Goal: Task Accomplishment & Management: Manage account settings

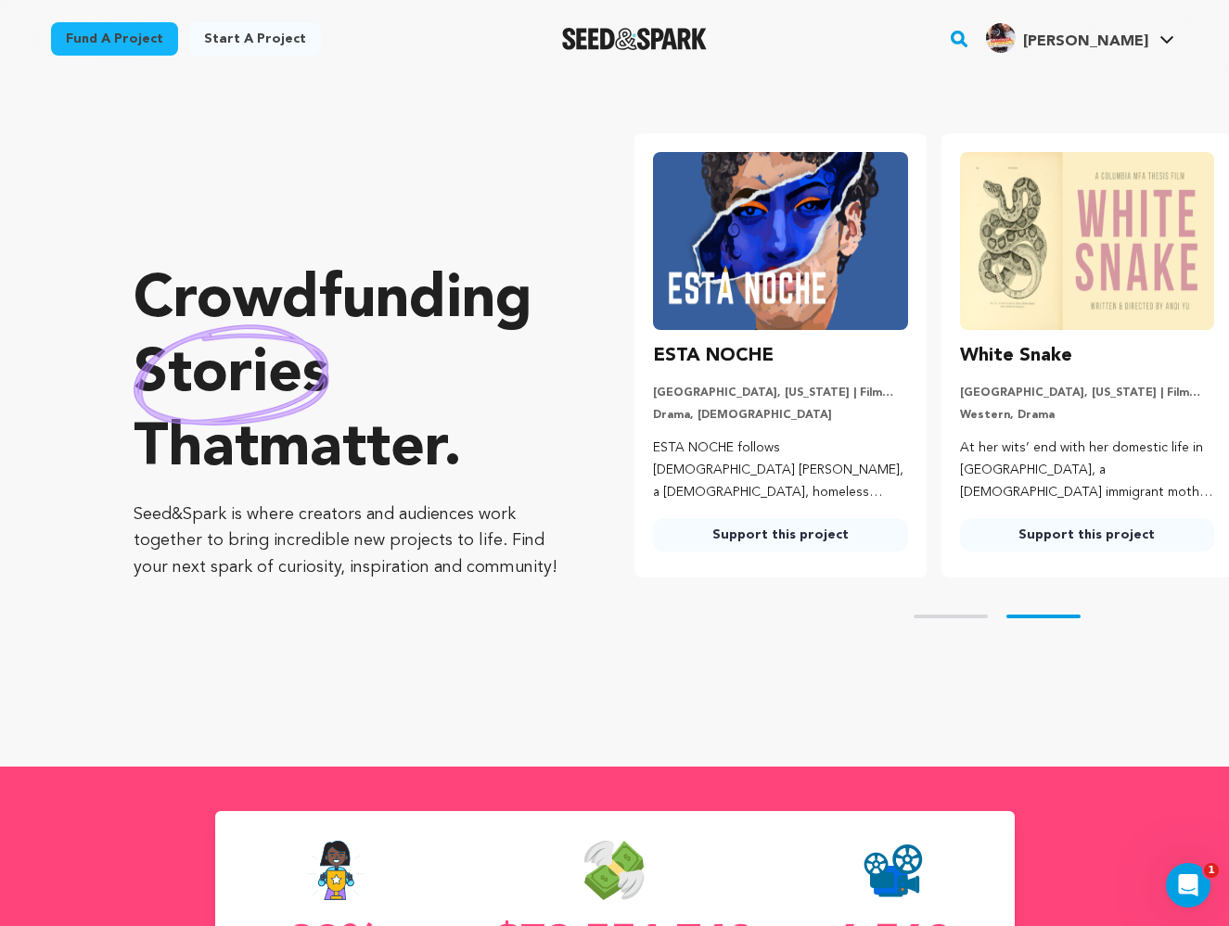
scroll to position [0, 321]
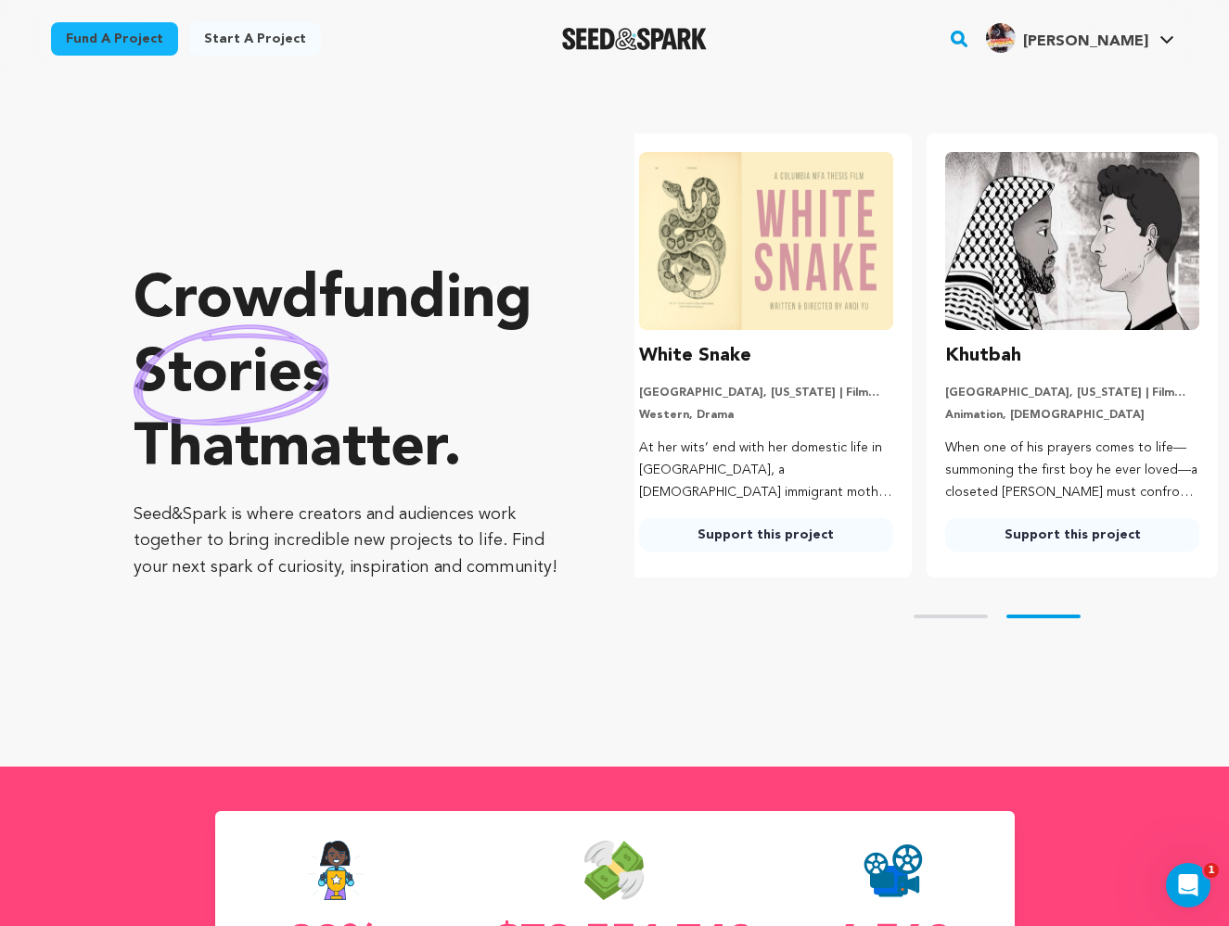
click at [148, 147] on div "Crowdfunding stories that matter . Seed&Spark is where creators and audiences w…" at bounding box center [347, 422] width 427 height 615
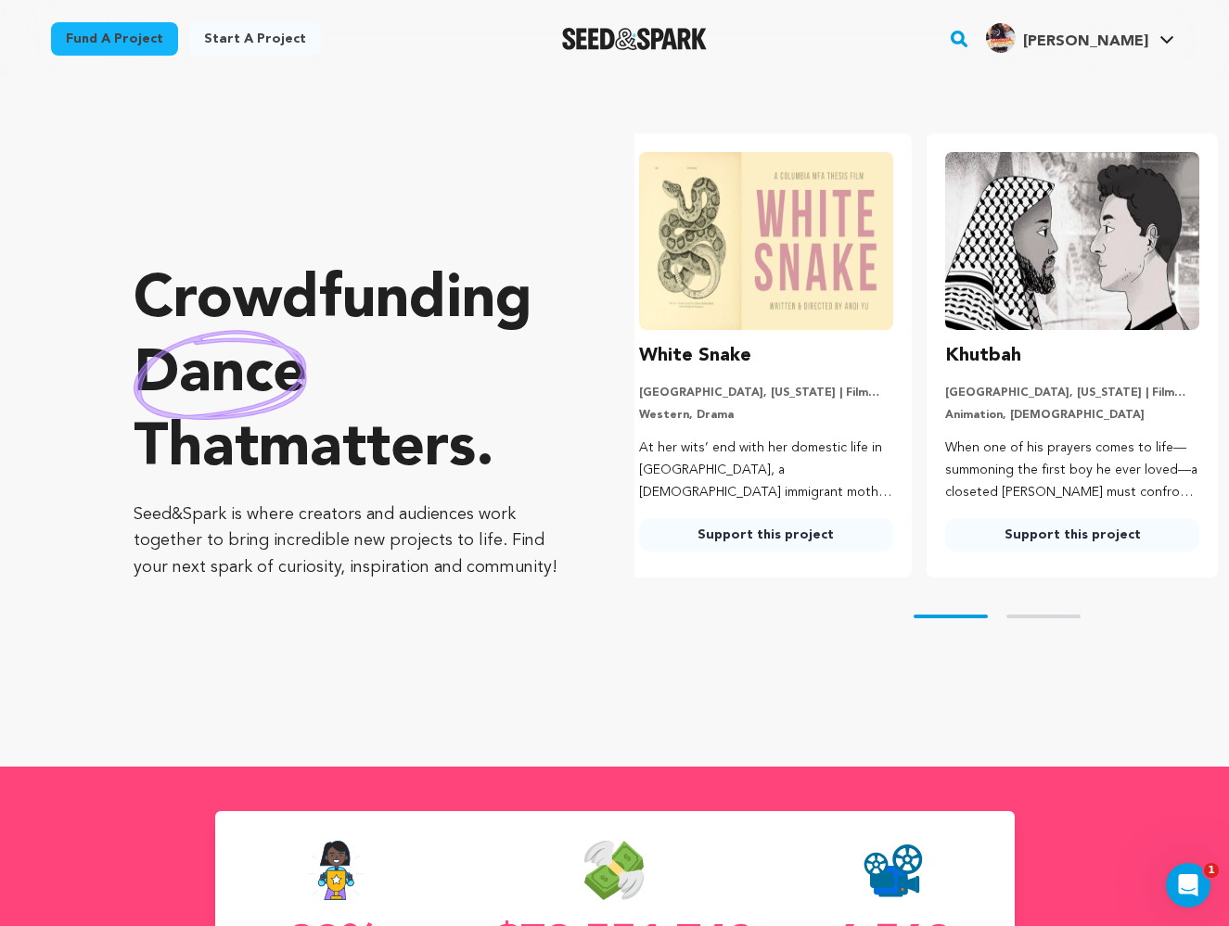
scroll to position [0, 0]
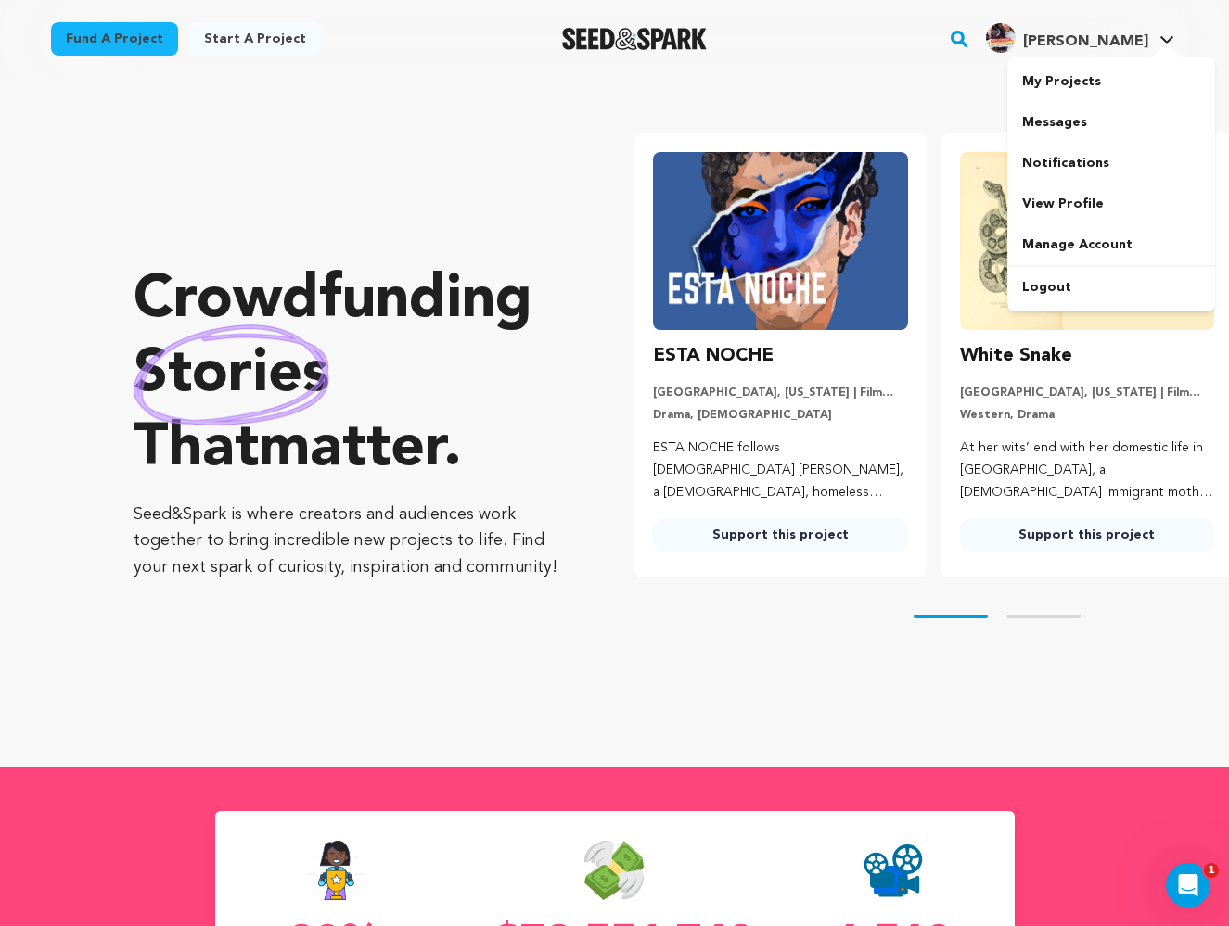
click at [1162, 39] on icon at bounding box center [1166, 39] width 15 height 9
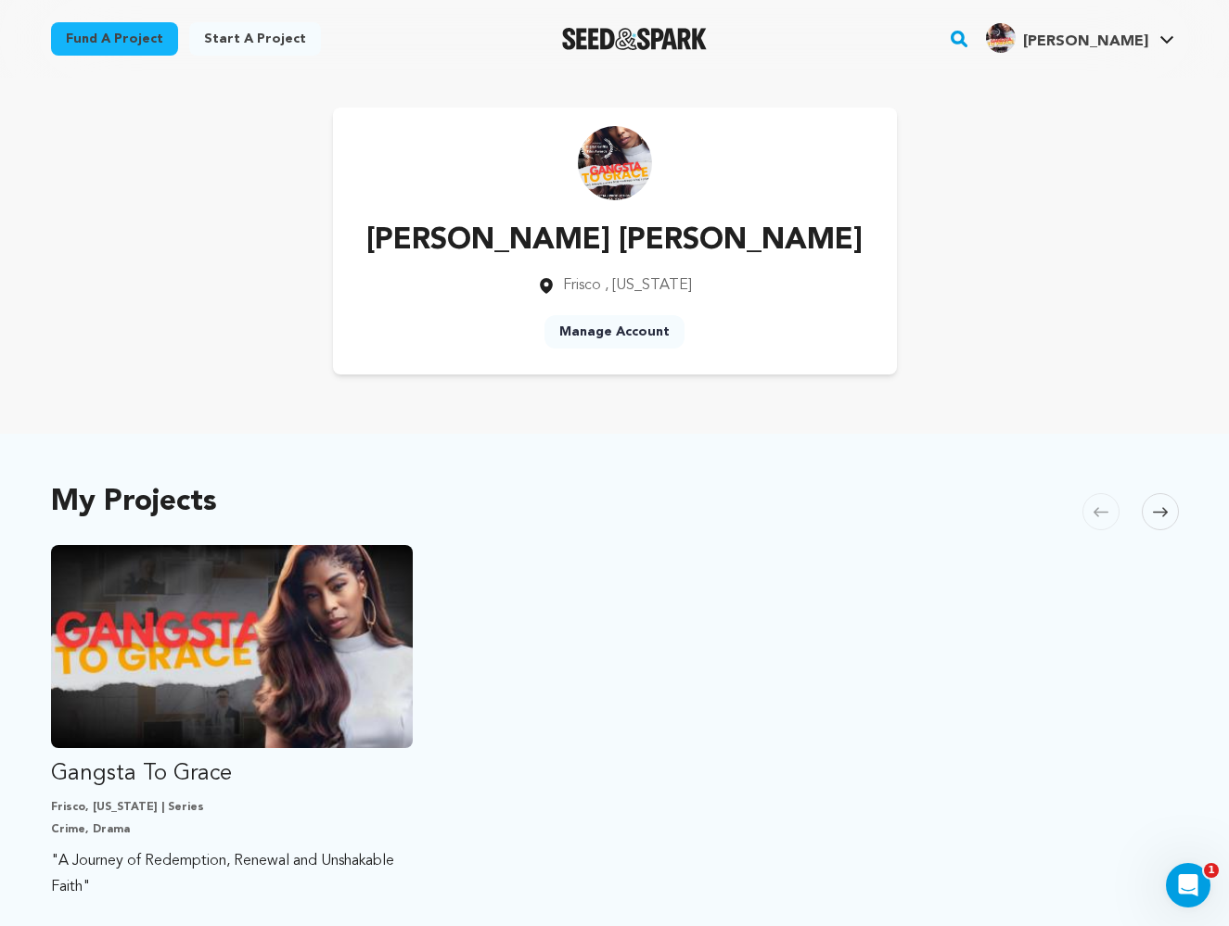
click at [1160, 40] on icon at bounding box center [1166, 39] width 15 height 9
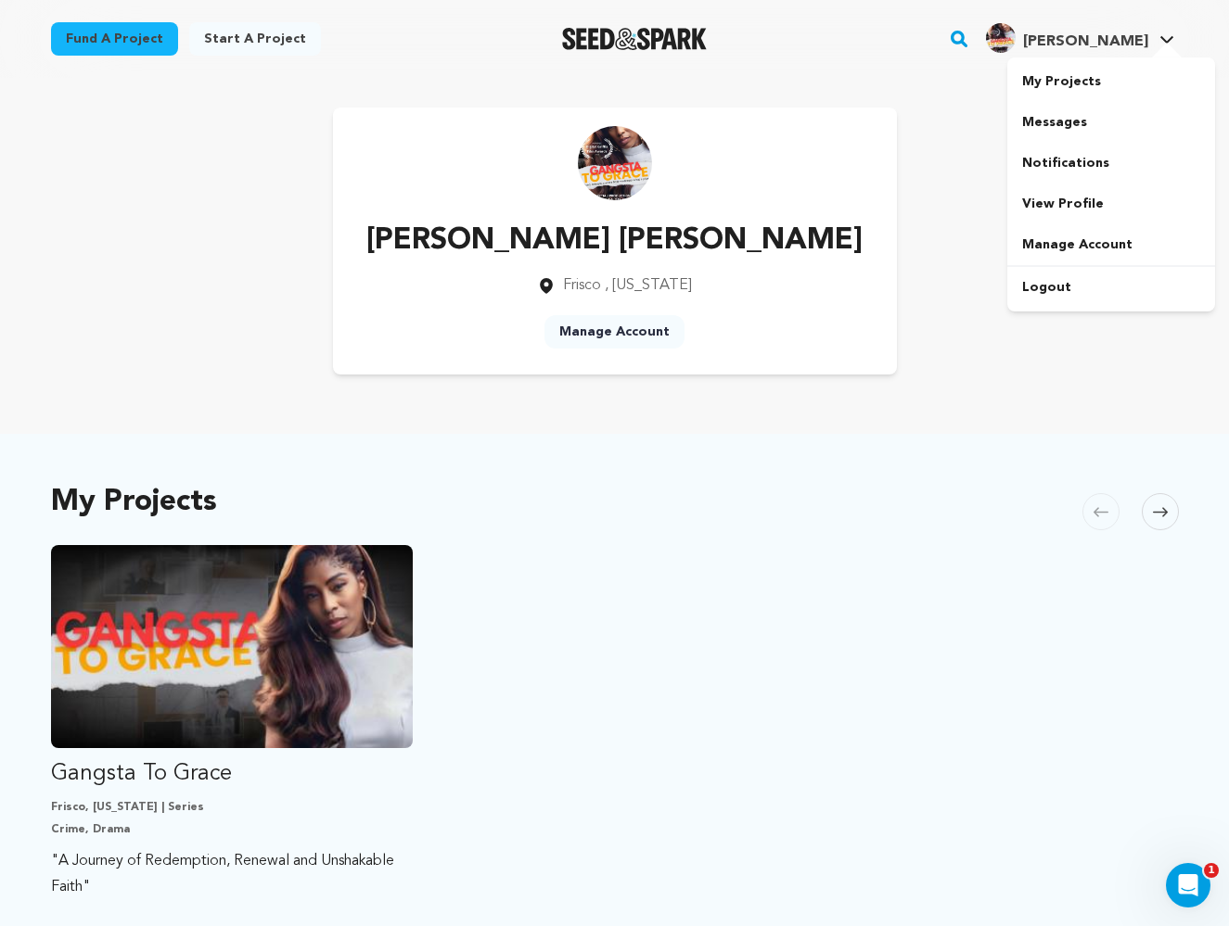
click at [1160, 40] on icon at bounding box center [1166, 39] width 15 height 9
click at [1083, 77] on link "My Projects" at bounding box center [1111, 81] width 208 height 41
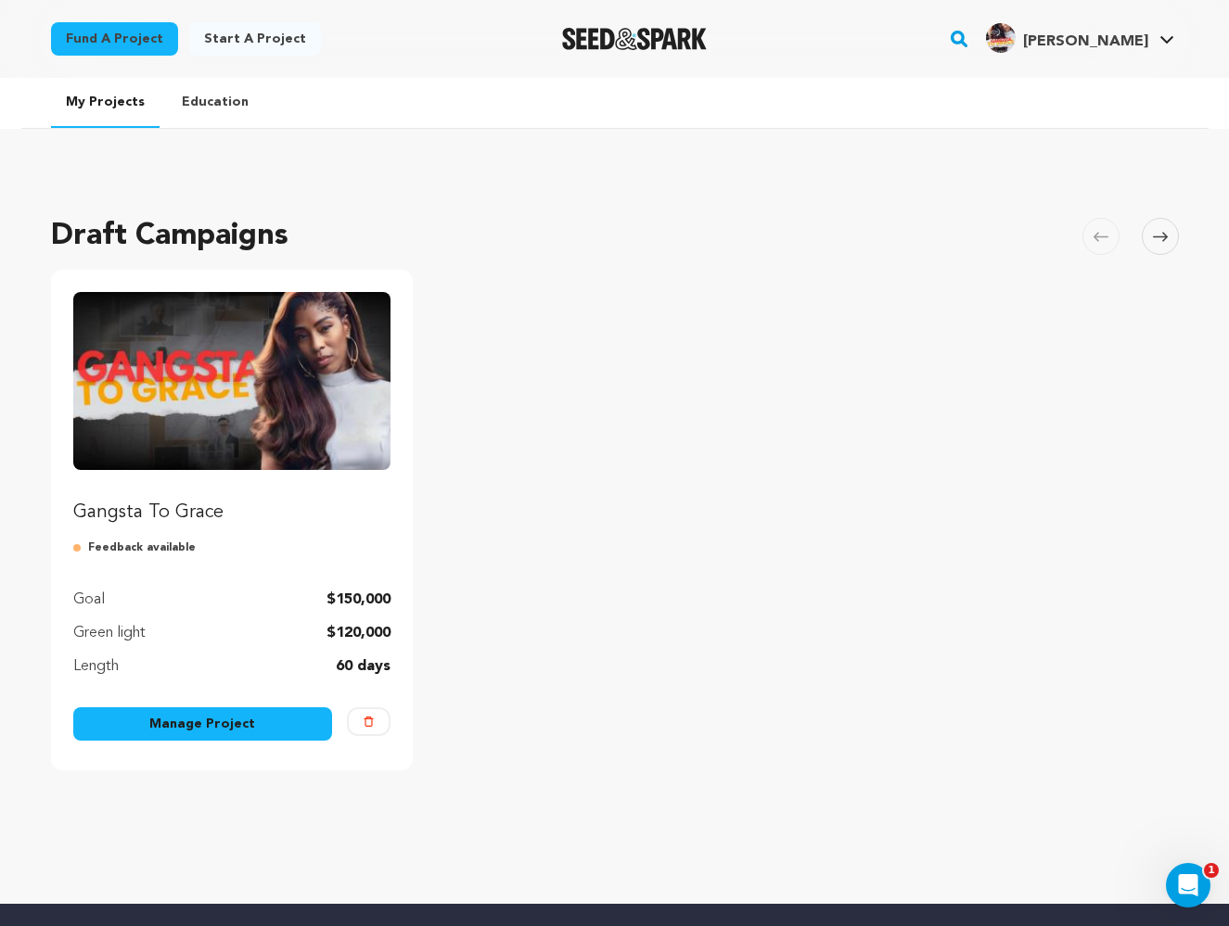
click at [241, 723] on link "Manage Project" at bounding box center [203, 724] width 260 height 33
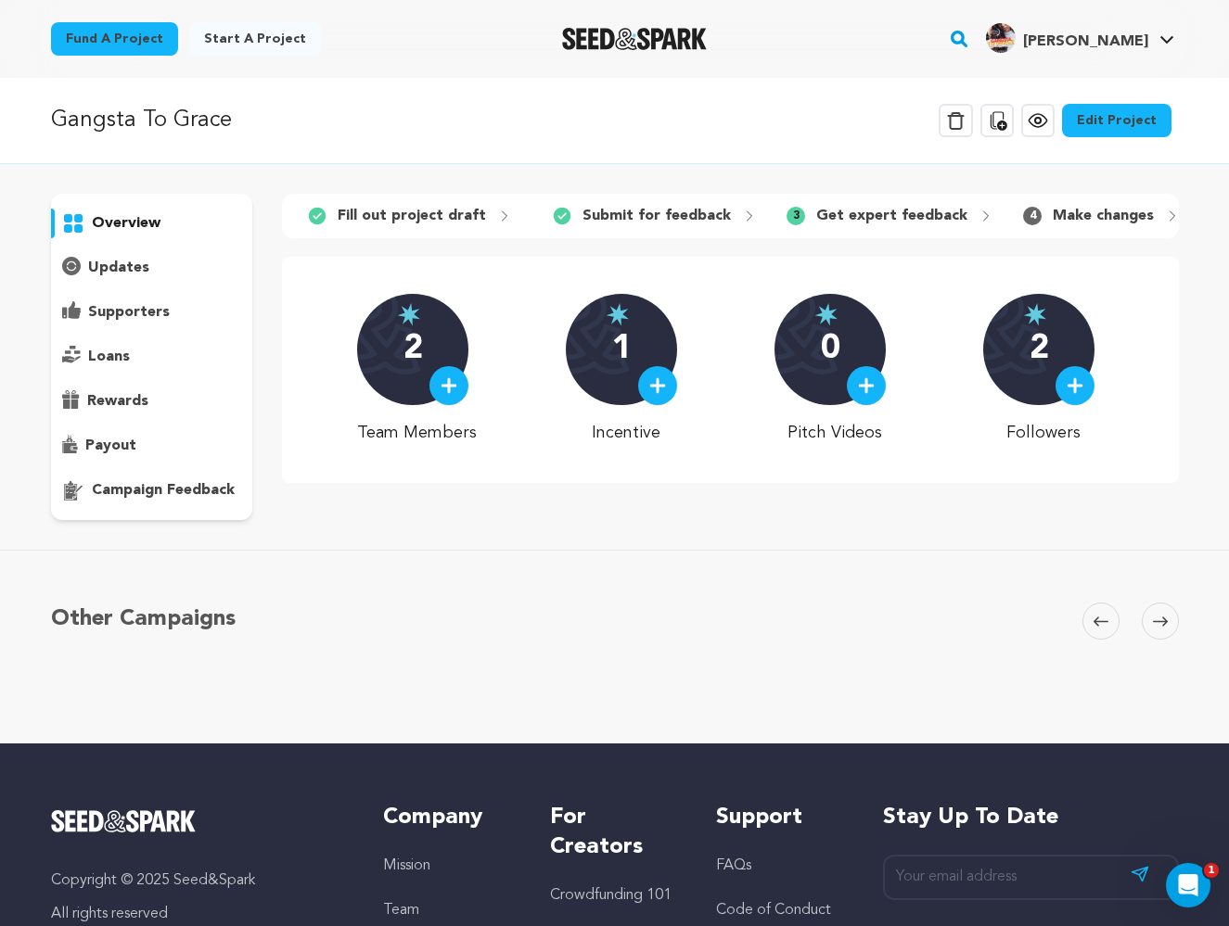
click at [190, 488] on p "campaign feedback" at bounding box center [163, 490] width 143 height 22
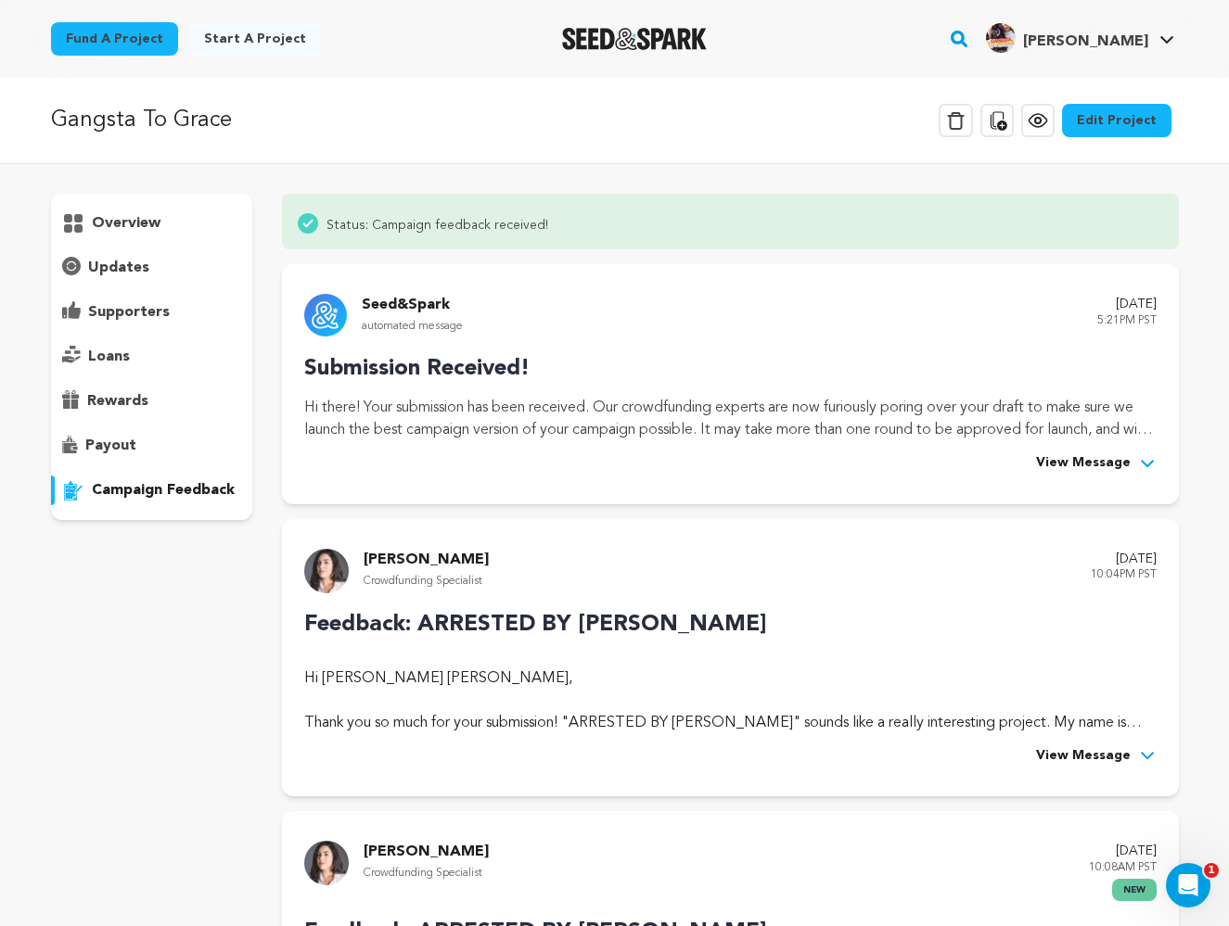
click at [1143, 462] on icon at bounding box center [1147, 463] width 13 height 7
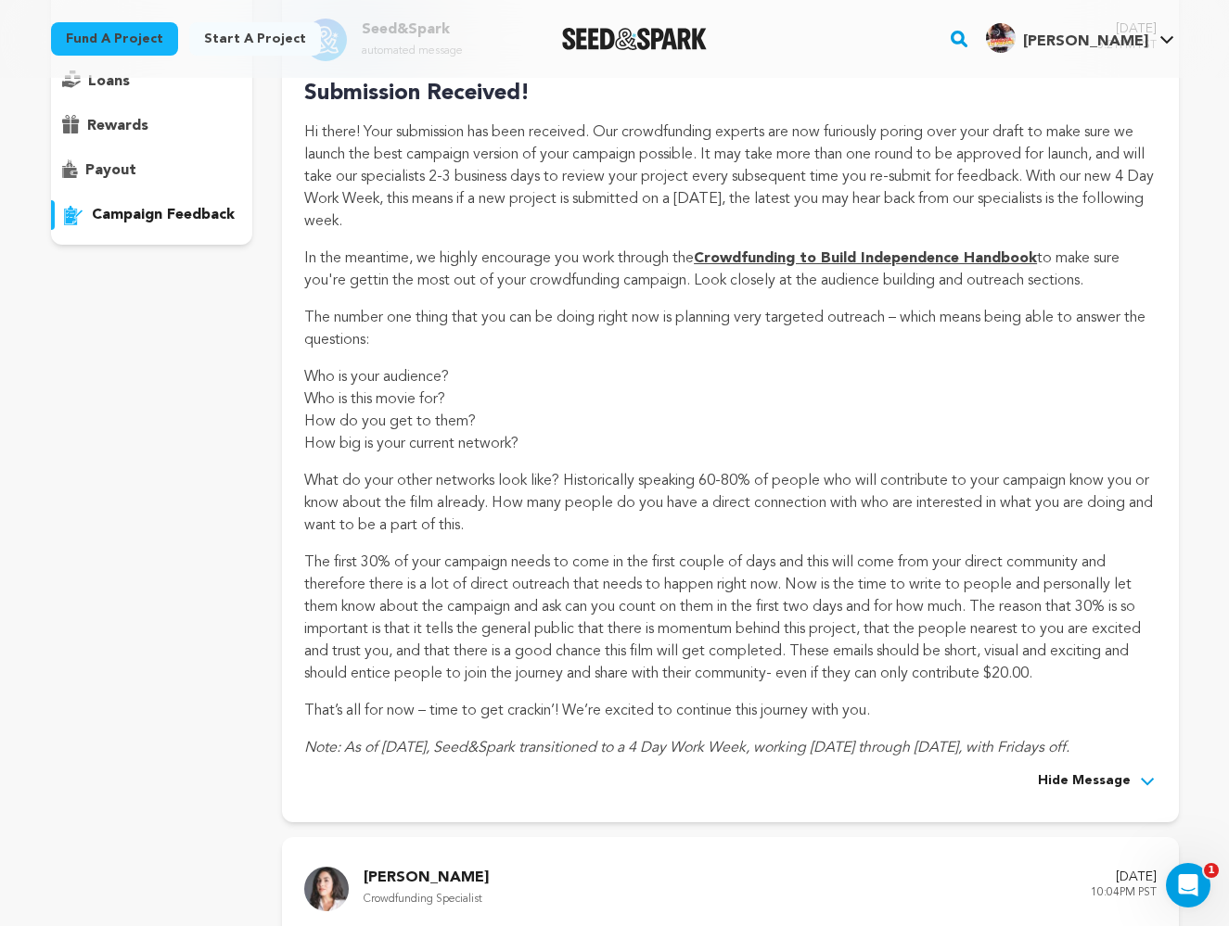
scroll to position [294, 0]
